Goal: Task Accomplishment & Management: Use online tool/utility

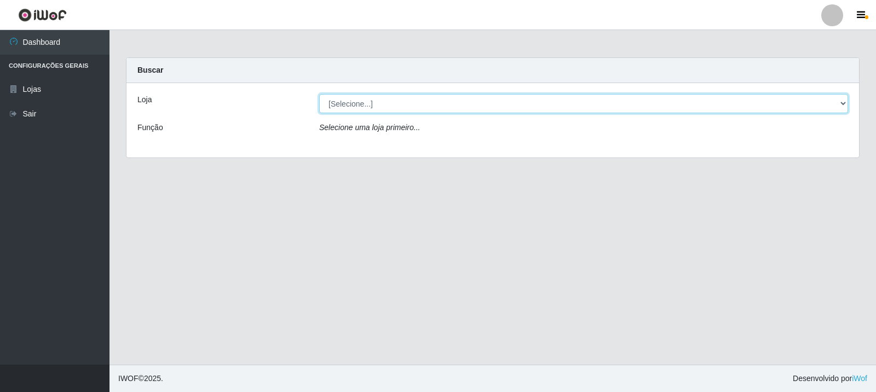
click at [450, 103] on select "[Selecione...] Rede Compras Supermercados - LOJA 3" at bounding box center [583, 103] width 529 height 19
select select "162"
click at [319, 94] on select "[Selecione...] Rede Compras Supermercados - LOJA 3" at bounding box center [583, 103] width 529 height 19
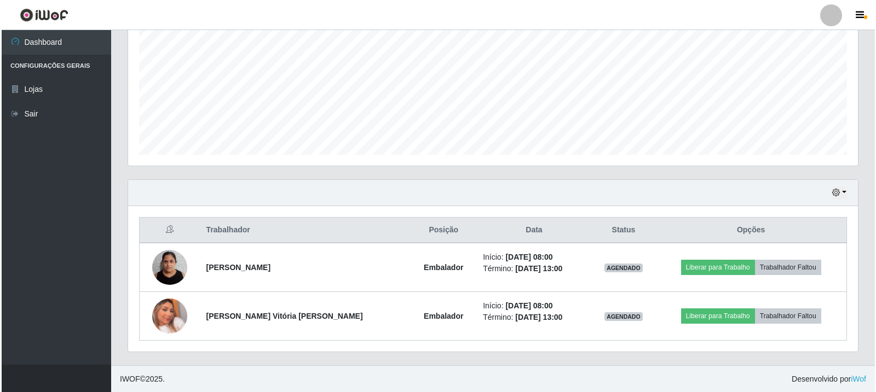
scroll to position [237, 0]
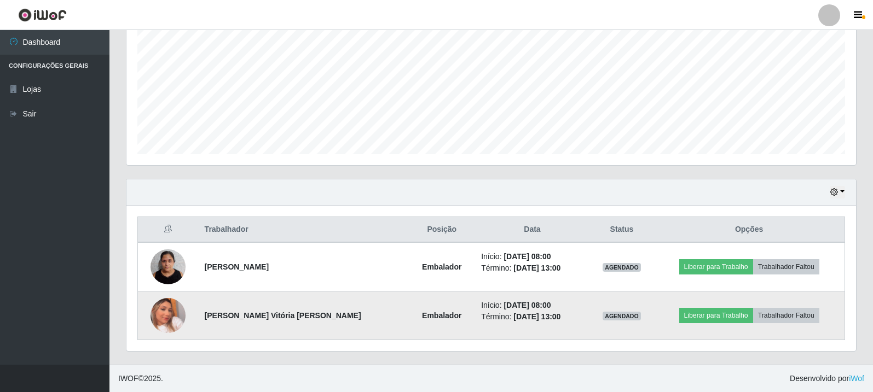
click at [172, 318] on img at bounding box center [168, 316] width 35 height 62
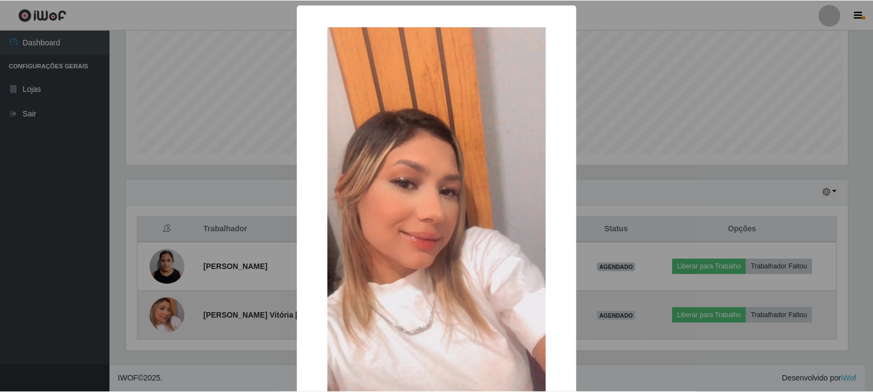
scroll to position [227, 724]
click at [172, 318] on div "× OK Cancel" at bounding box center [438, 196] width 876 height 392
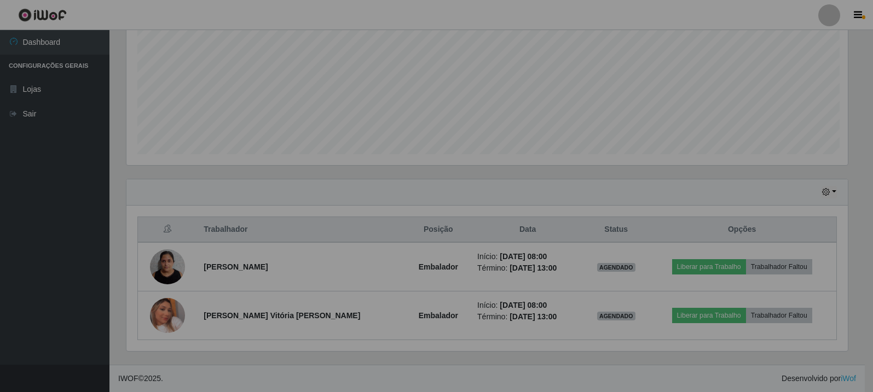
scroll to position [227, 730]
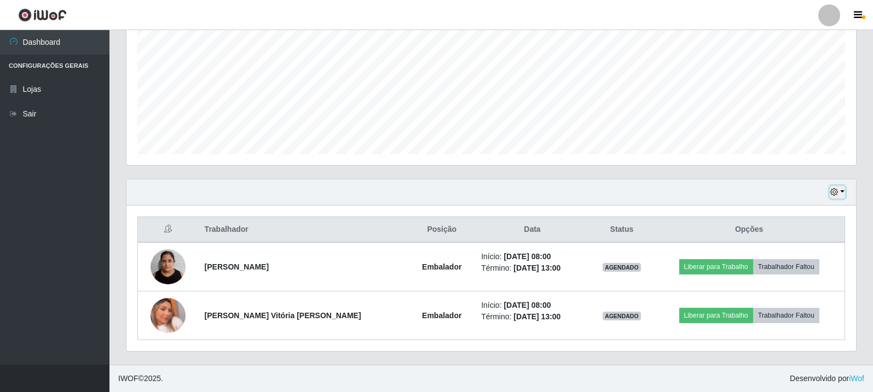
click at [837, 187] on button "button" at bounding box center [837, 192] width 15 height 13
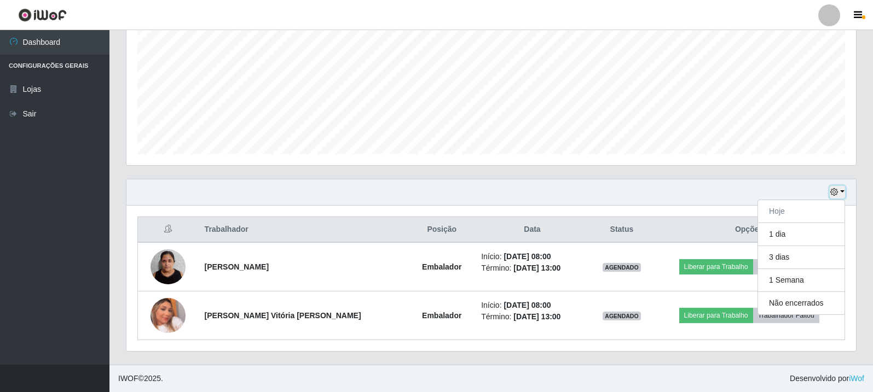
click at [837, 196] on icon "button" at bounding box center [834, 192] width 8 height 8
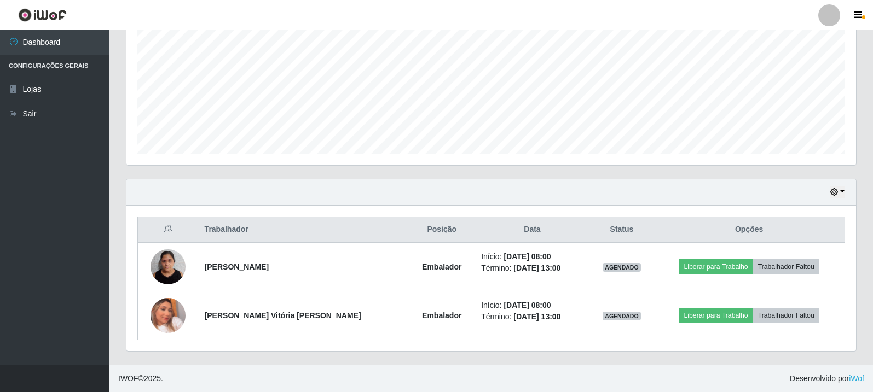
click at [826, 190] on div "Hoje 1 dia 3 dias 1 Semana Não encerrados" at bounding box center [491, 193] width 730 height 26
click at [836, 193] on icon "button" at bounding box center [834, 192] width 8 height 8
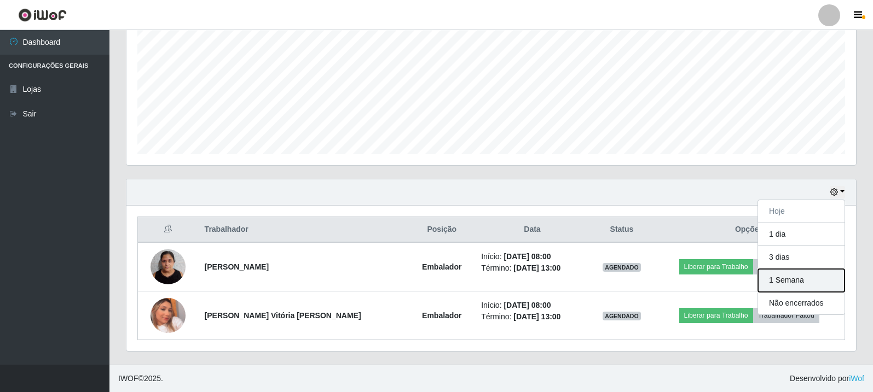
click at [792, 280] on button "1 Semana" at bounding box center [801, 280] width 86 height 23
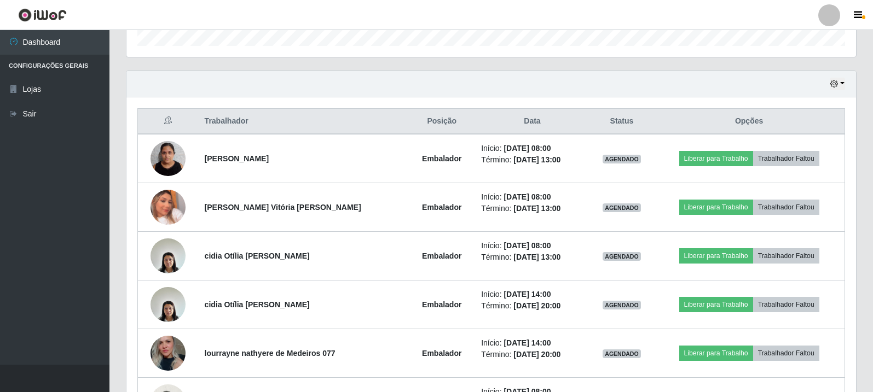
scroll to position [346, 0]
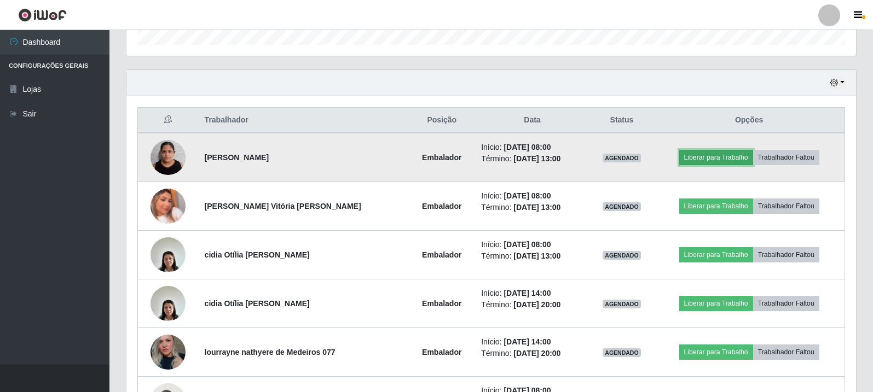
click at [718, 153] on button "Liberar para Trabalho" at bounding box center [716, 157] width 74 height 15
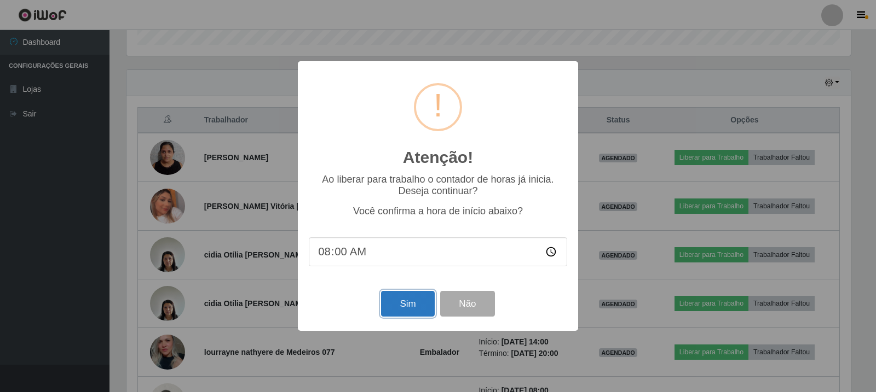
click at [409, 302] on button "Sim" at bounding box center [407, 304] width 53 height 26
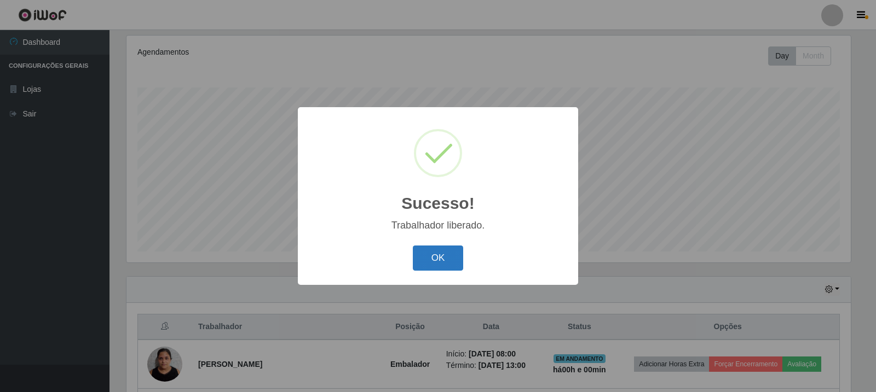
click at [462, 259] on button "OK" at bounding box center [438, 259] width 51 height 26
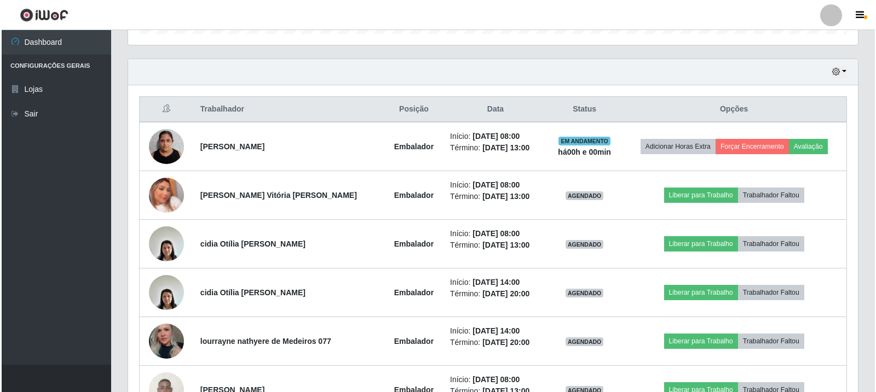
scroll to position [358, 0]
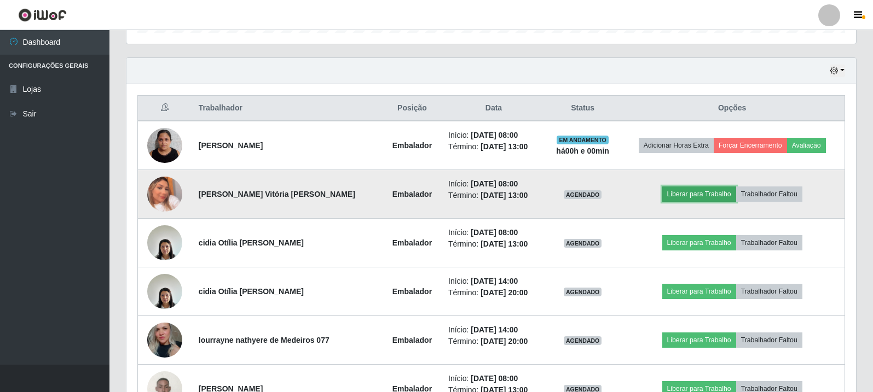
click at [704, 195] on button "Liberar para Trabalho" at bounding box center [699, 194] width 74 height 15
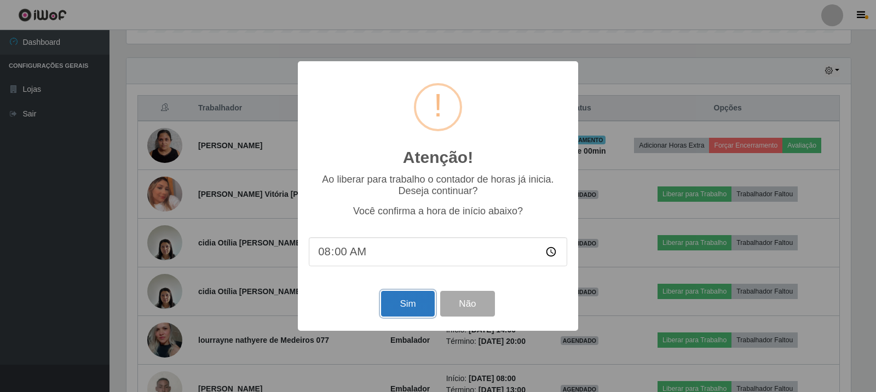
click at [416, 302] on button "Sim" at bounding box center [407, 304] width 53 height 26
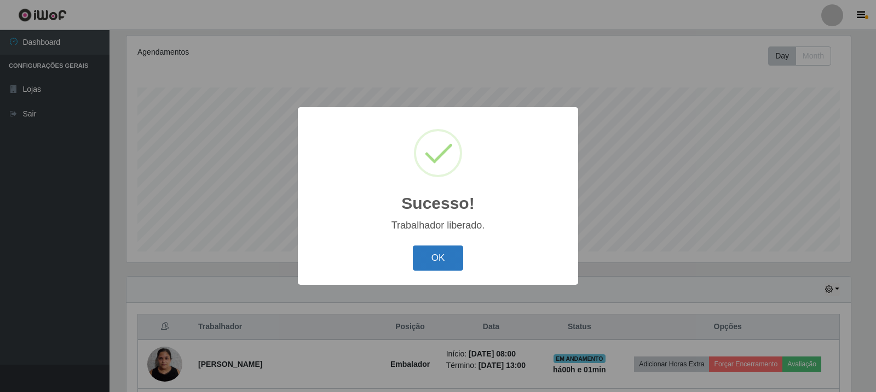
click at [435, 254] on button "OK" at bounding box center [438, 259] width 51 height 26
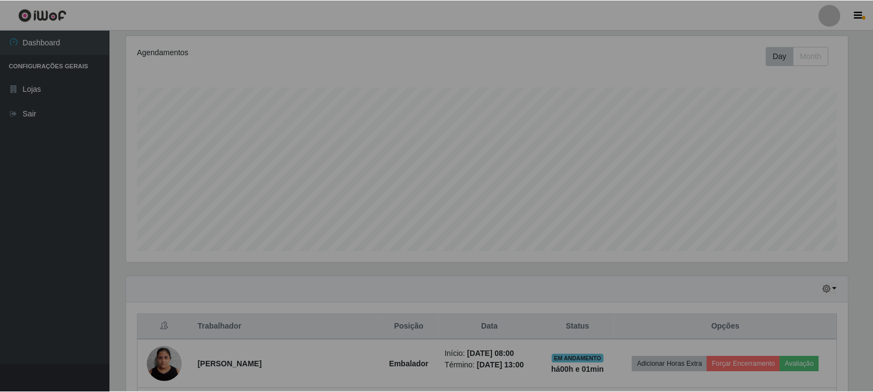
scroll to position [227, 730]
